Goal: Task Accomplishment & Management: Use online tool/utility

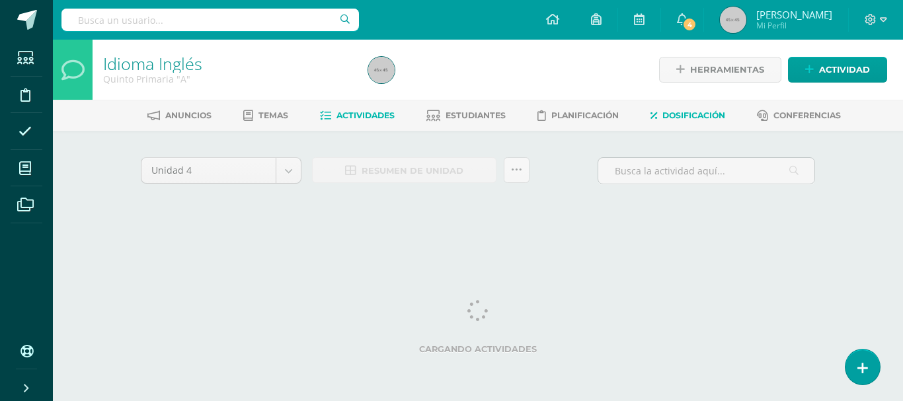
click at [654, 118] on icon at bounding box center [653, 115] width 7 height 11
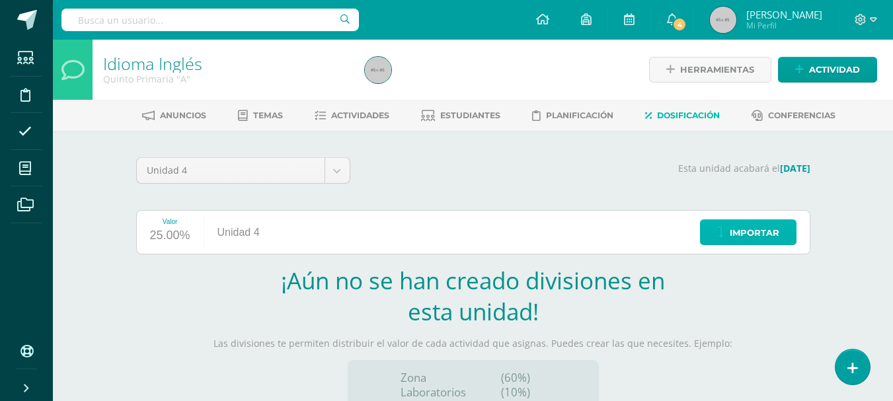
click at [739, 244] on span "Importar" at bounding box center [754, 233] width 50 height 24
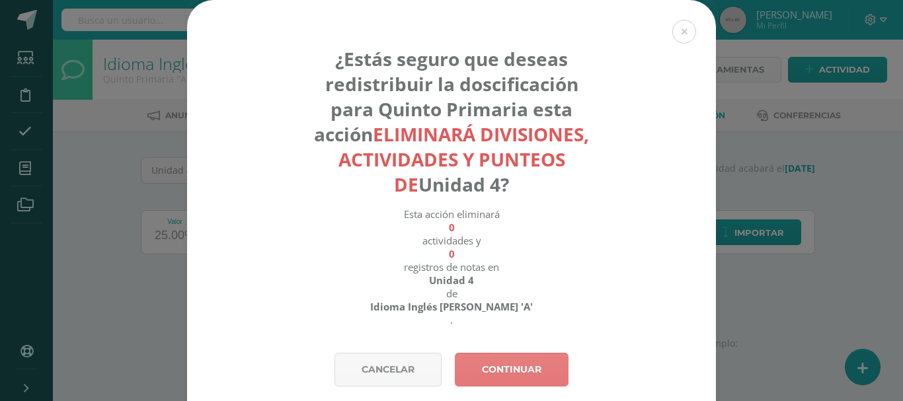
click at [490, 359] on link "Continuar" at bounding box center [512, 370] width 114 height 34
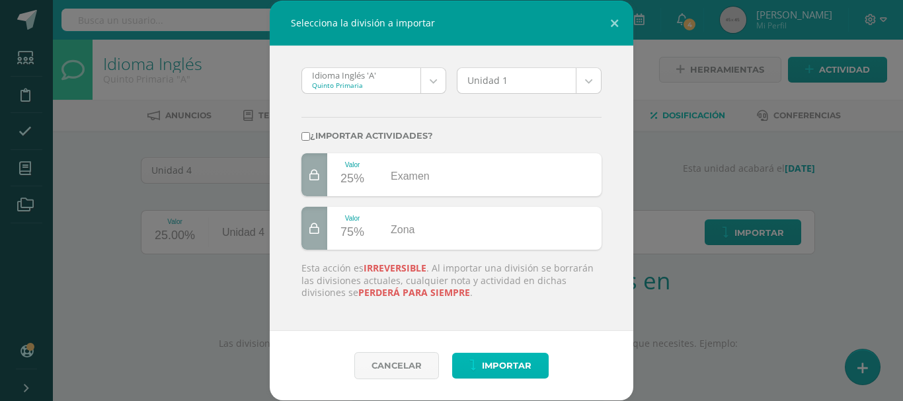
click at [490, 359] on span "Importar" at bounding box center [507, 365] width 50 height 24
click at [312, 137] on label "¿Importar actividades?" at bounding box center [451, 136] width 300 height 10
click at [310, 137] on input "¿Importar actividades?" at bounding box center [305, 136] width 9 height 9
checkbox input "true"
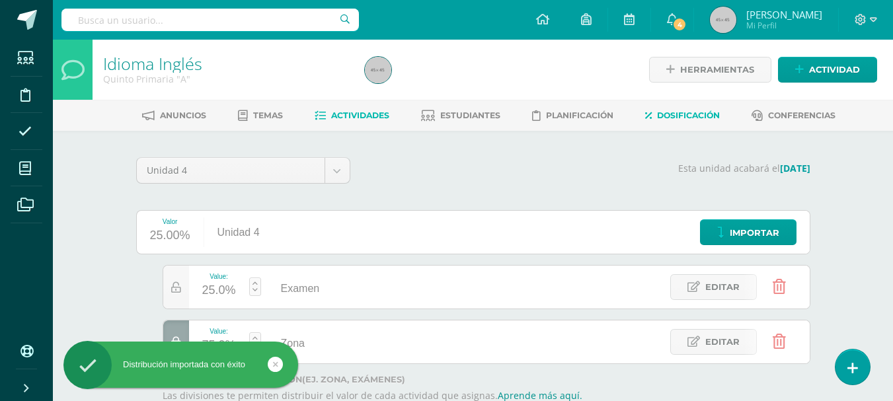
click at [373, 113] on span "Actividades" at bounding box center [360, 115] width 58 height 10
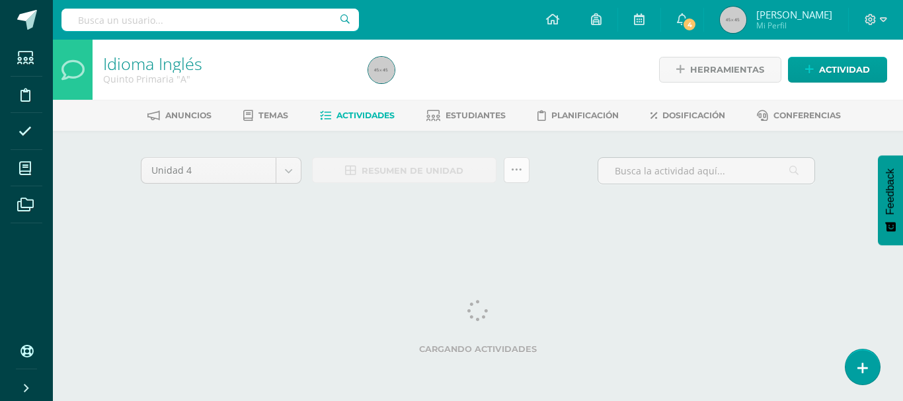
click at [519, 170] on icon at bounding box center [516, 170] width 11 height 11
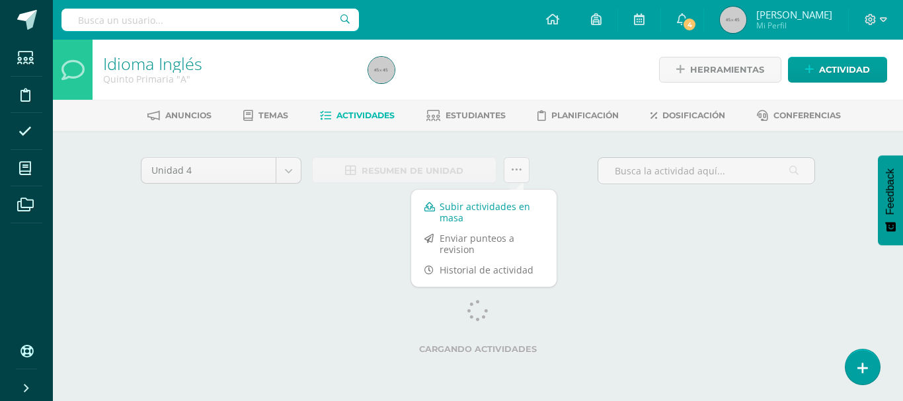
click at [520, 213] on link "Subir actividades en masa" at bounding box center [483, 212] width 145 height 32
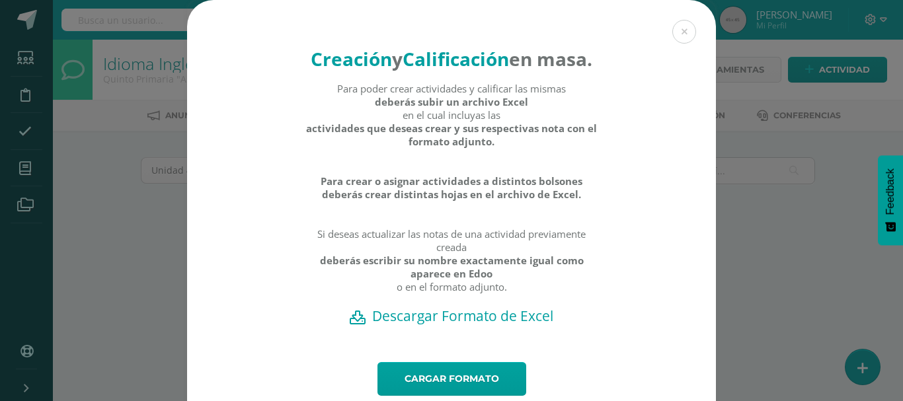
click at [524, 325] on h2 "Descargar Formato de Excel" at bounding box center [451, 316] width 482 height 19
click at [473, 390] on link "Cargar formato" at bounding box center [451, 379] width 149 height 34
